Goal: Check status

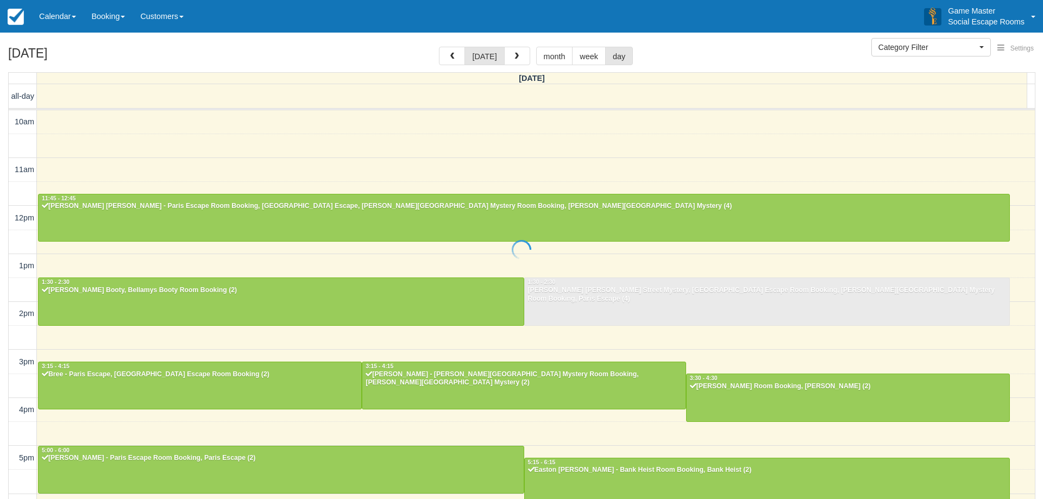
select select
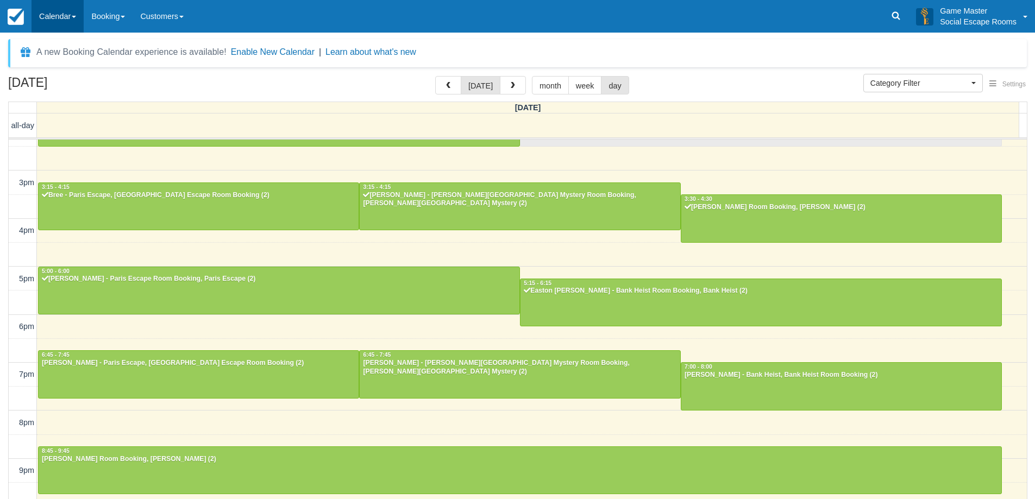
click at [65, 16] on link "Calendar" at bounding box center [58, 16] width 52 height 33
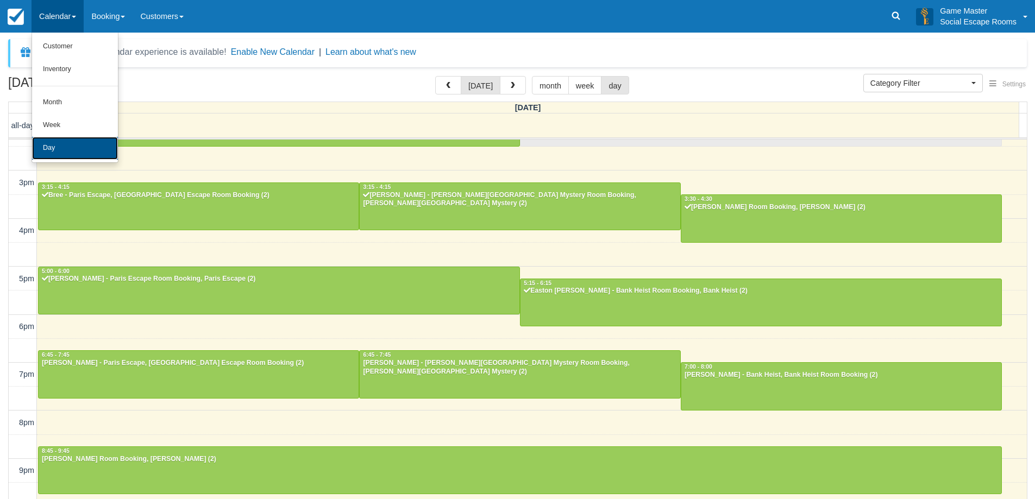
click at [78, 142] on link "Day" at bounding box center [75, 148] width 86 height 23
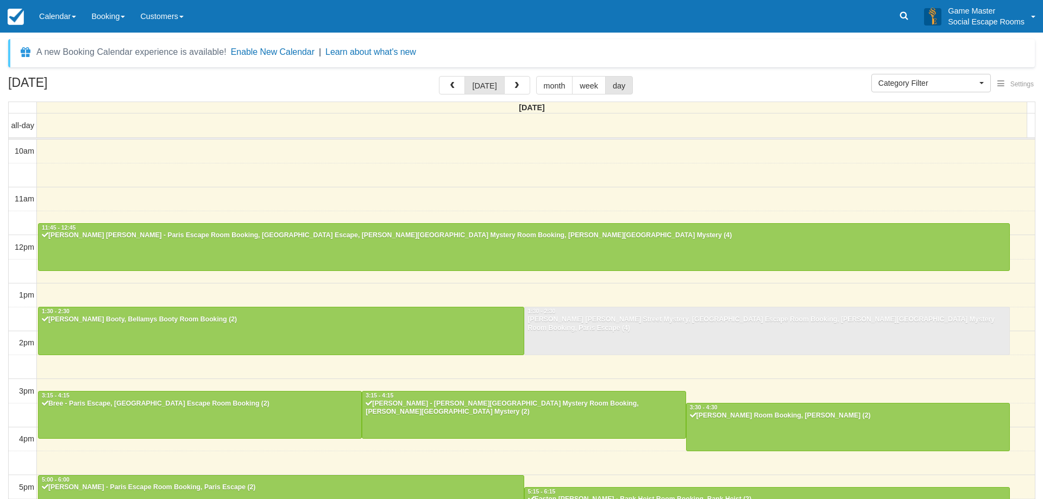
select select
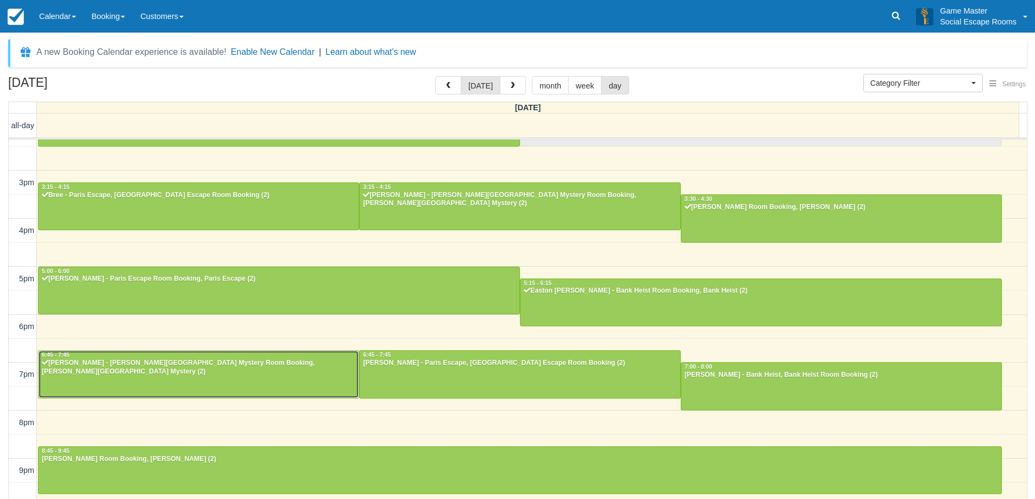
click at [302, 366] on div "[PERSON_NAME] - [PERSON_NAME][GEOGRAPHIC_DATA] Mystery Room Booking, [PERSON_NA…" at bounding box center [198, 367] width 315 height 17
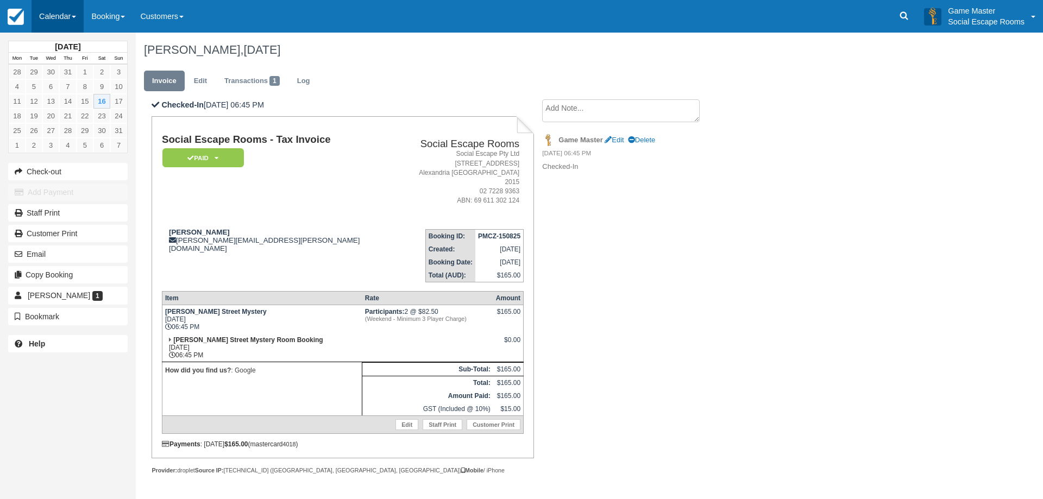
click at [68, 18] on link "Calendar" at bounding box center [58, 16] width 52 height 33
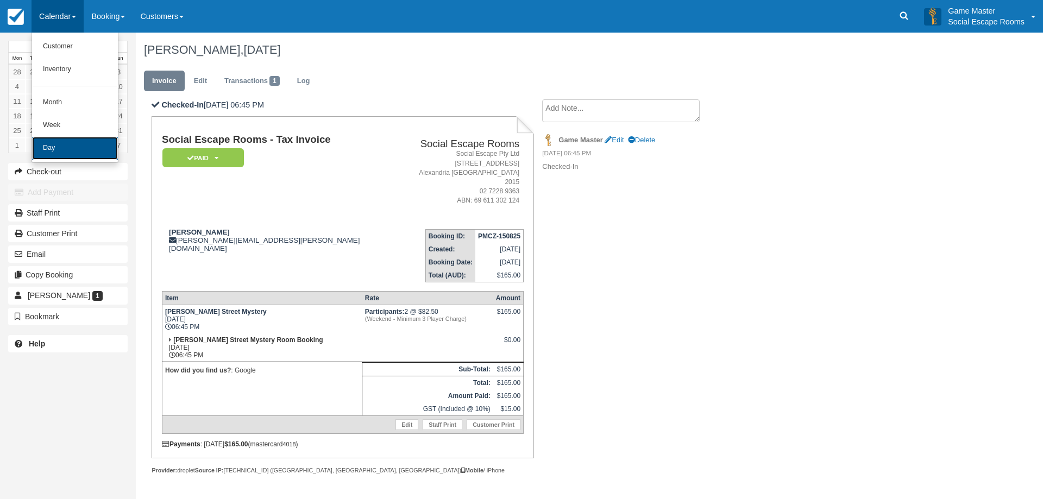
click at [80, 150] on link "Day" at bounding box center [75, 148] width 86 height 23
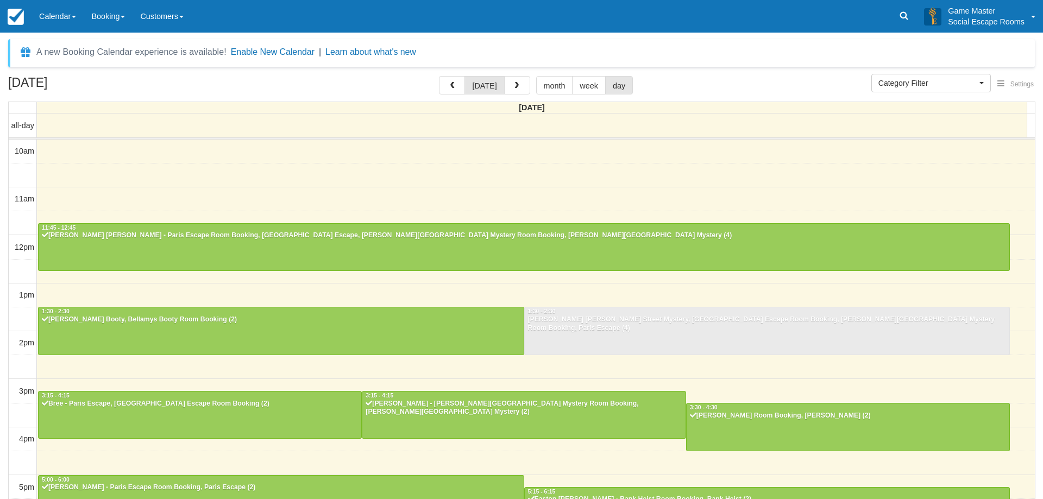
select select
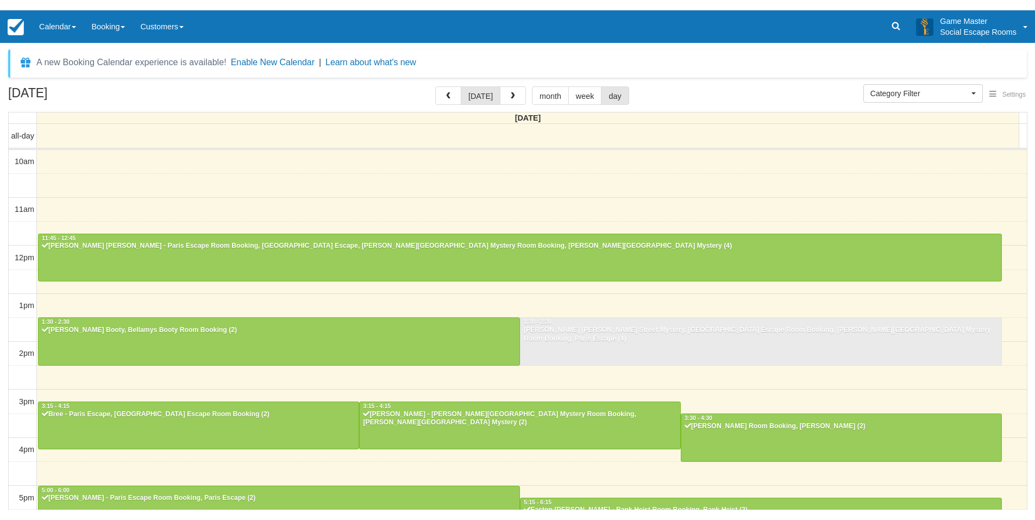
scroll to position [209, 0]
